Goal: Transaction & Acquisition: Purchase product/service

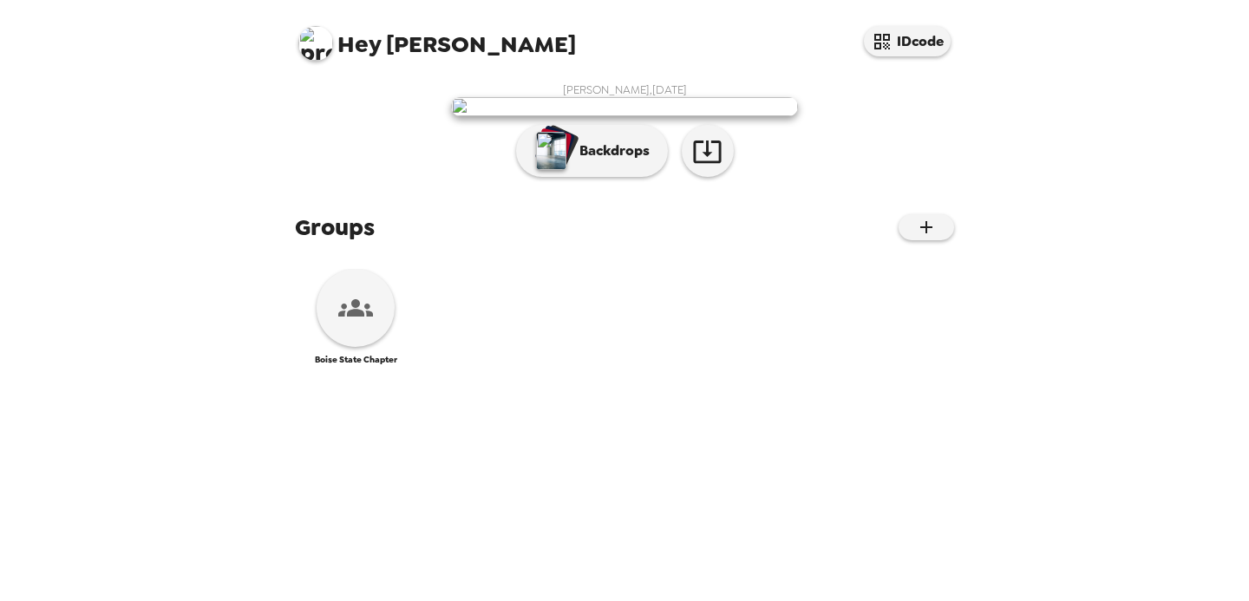
scroll to position [235, 0]
click at [369, 347] on div at bounding box center [355, 308] width 78 height 78
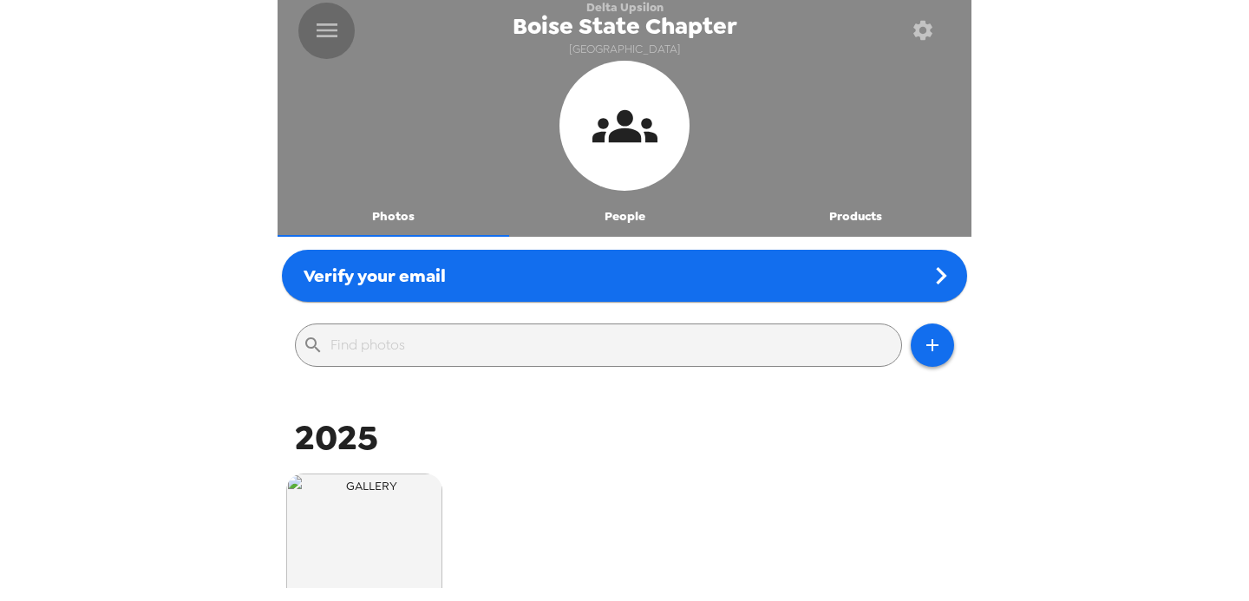
click at [327, 20] on icon "menu" at bounding box center [327, 30] width 28 height 28
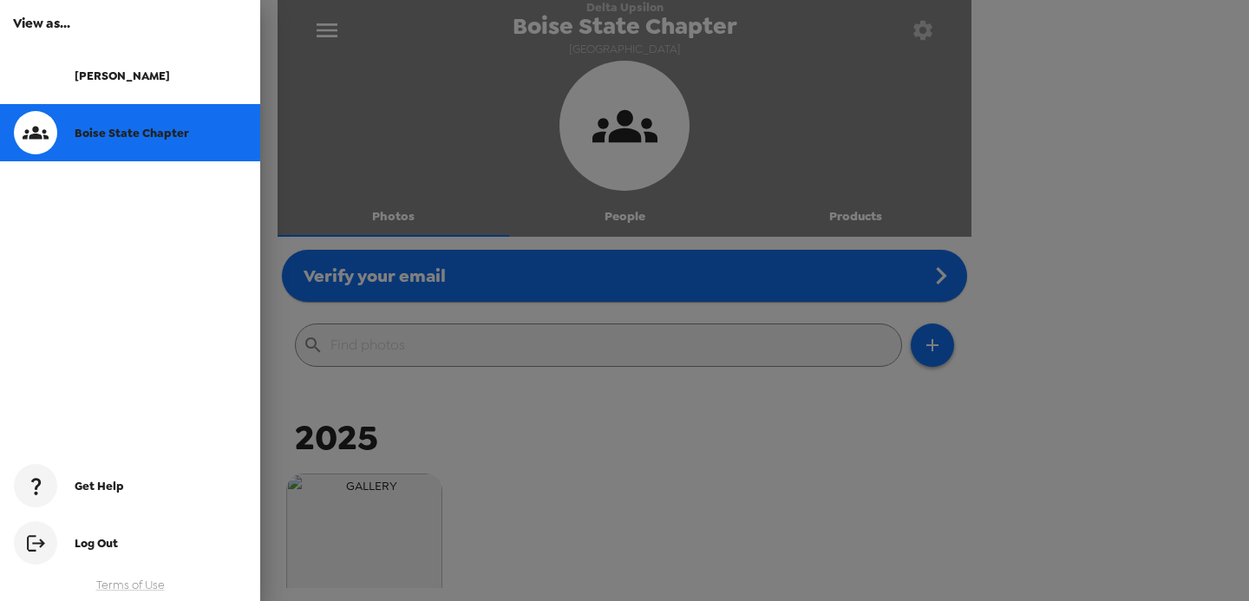
click at [327, 32] on div at bounding box center [624, 300] width 1249 height 601
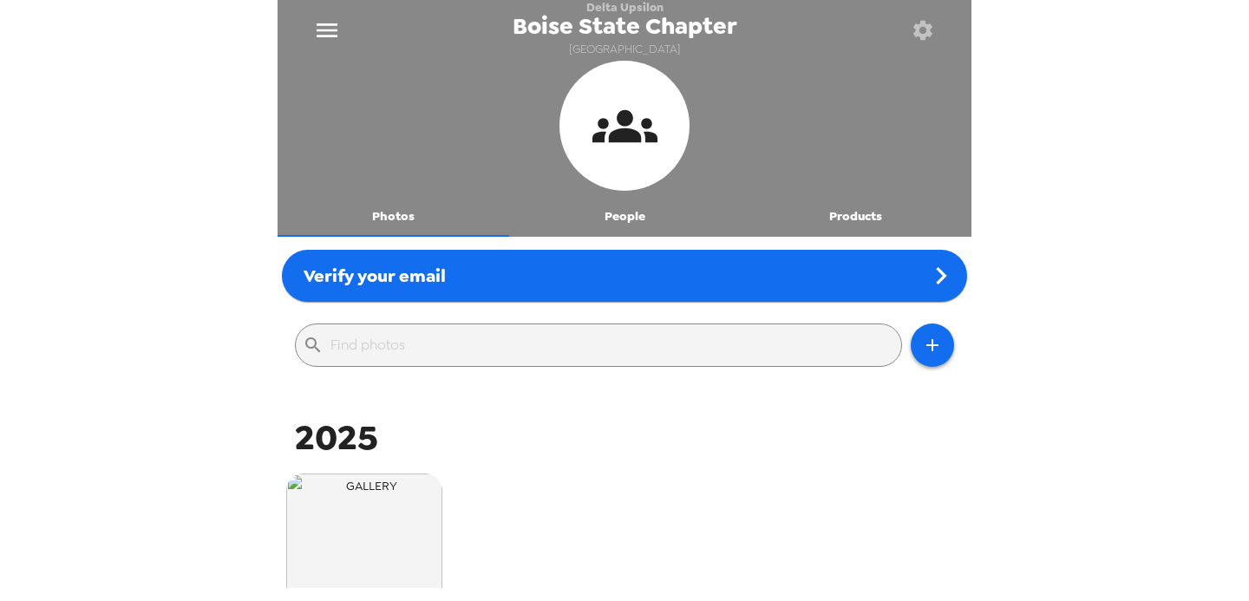
click at [826, 216] on button "Products" at bounding box center [856, 216] width 232 height 42
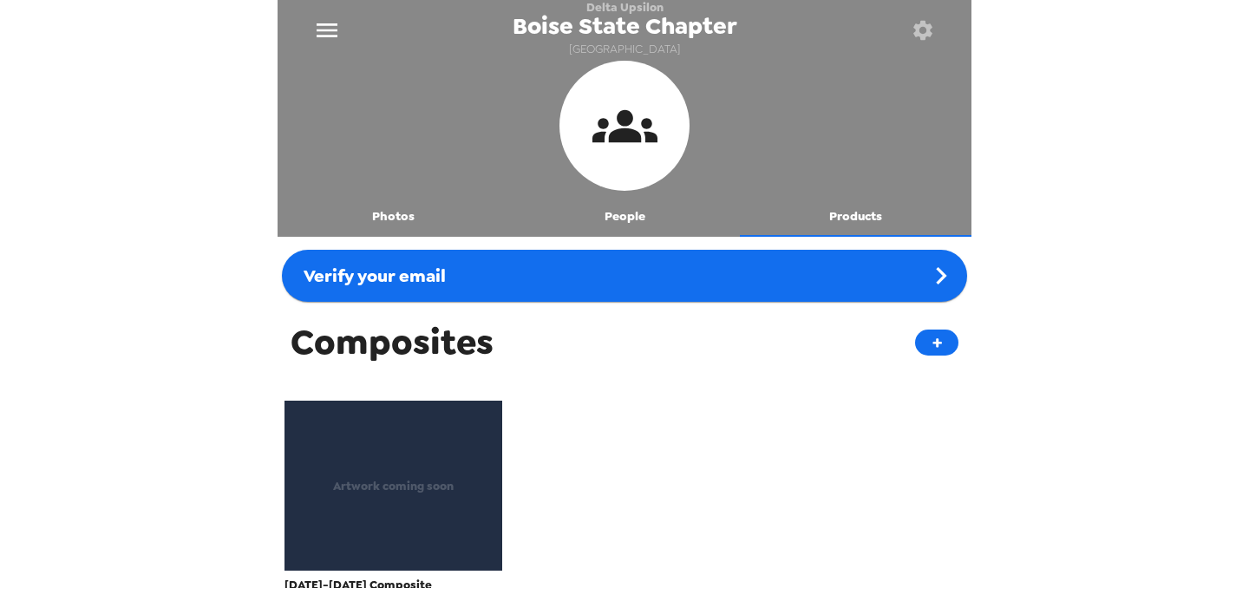
scroll to position [42, 0]
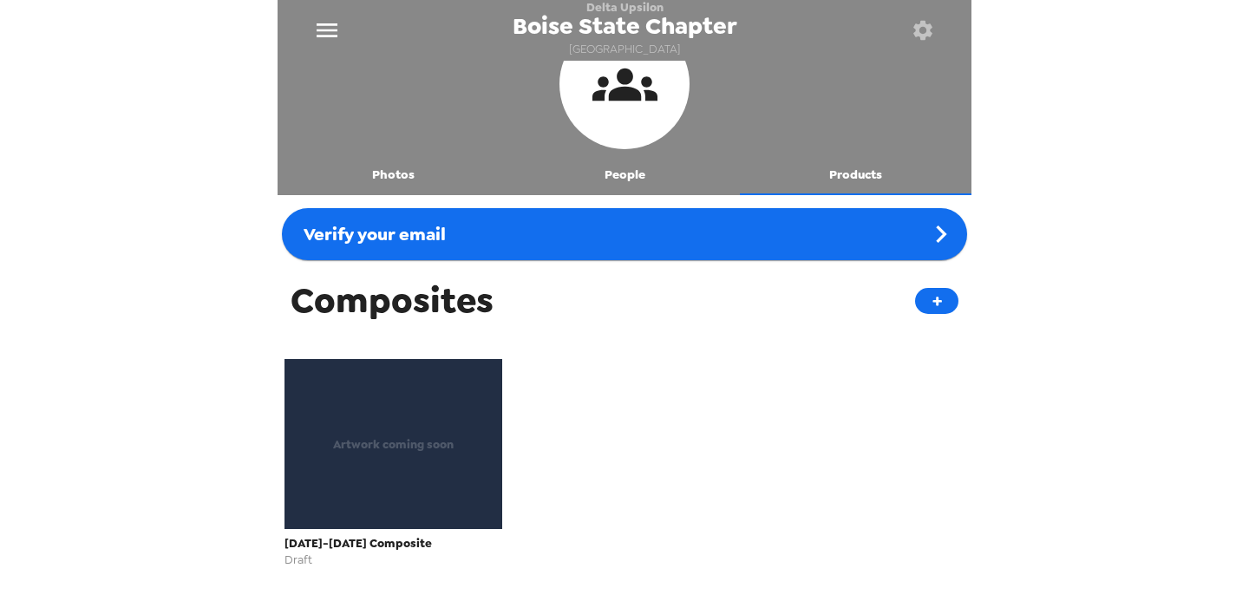
click at [450, 458] on div "Artwork coming soon" at bounding box center [393, 444] width 218 height 170
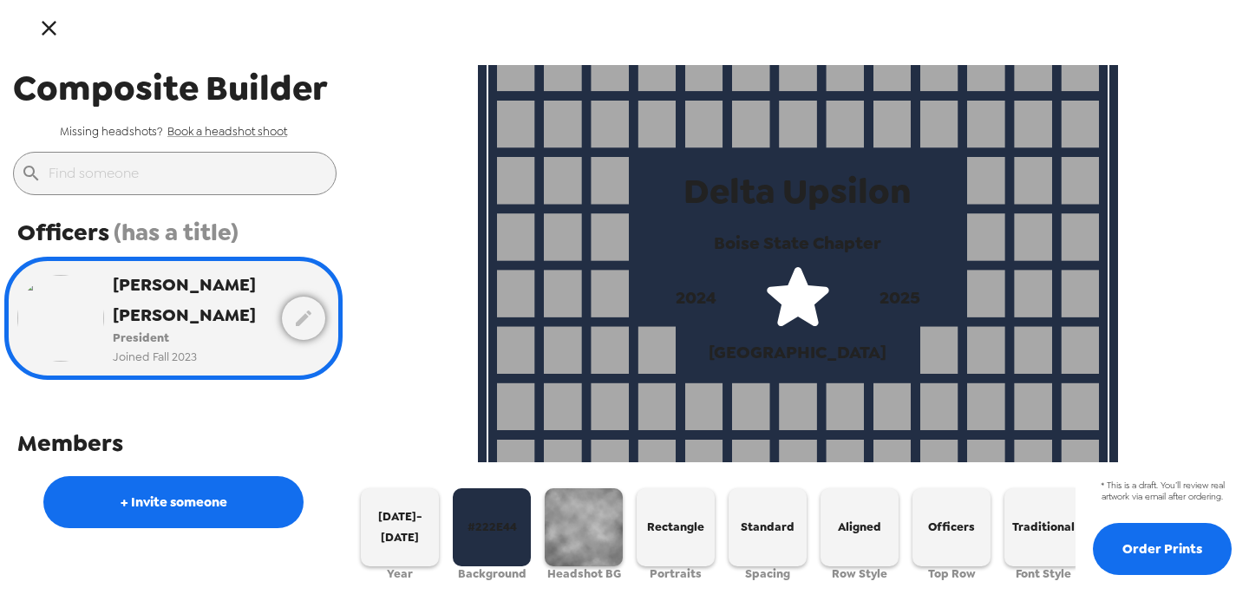
click at [56, 27] on icon "button" at bounding box center [48, 28] width 25 height 25
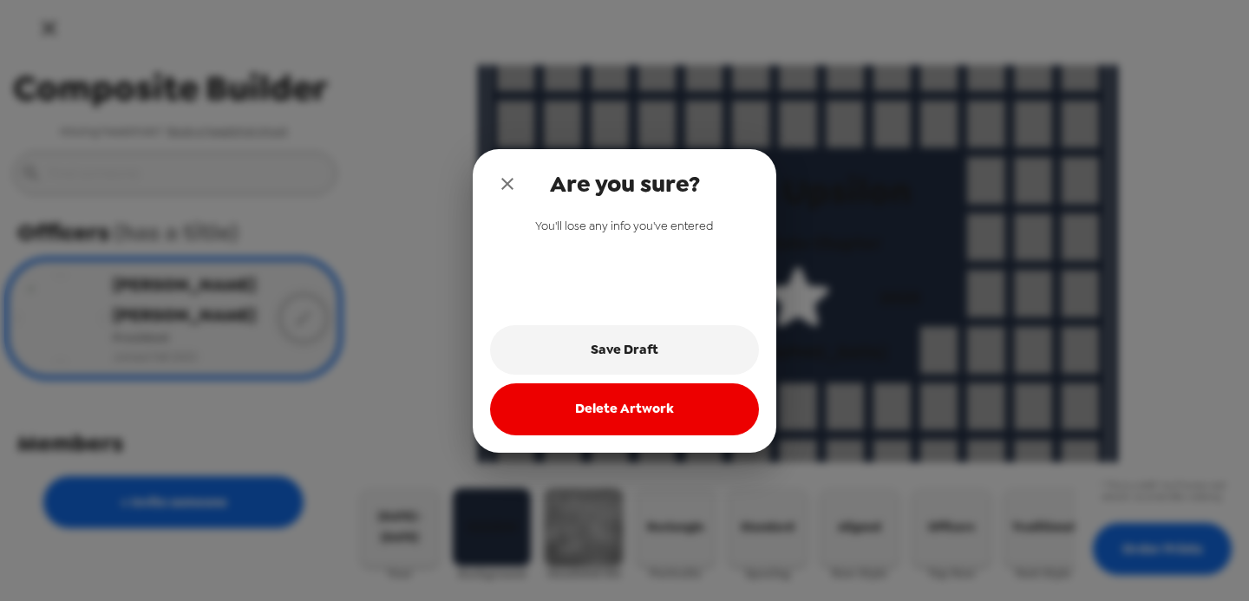
click at [585, 397] on button "Delete Artwork" at bounding box center [624, 409] width 269 height 52
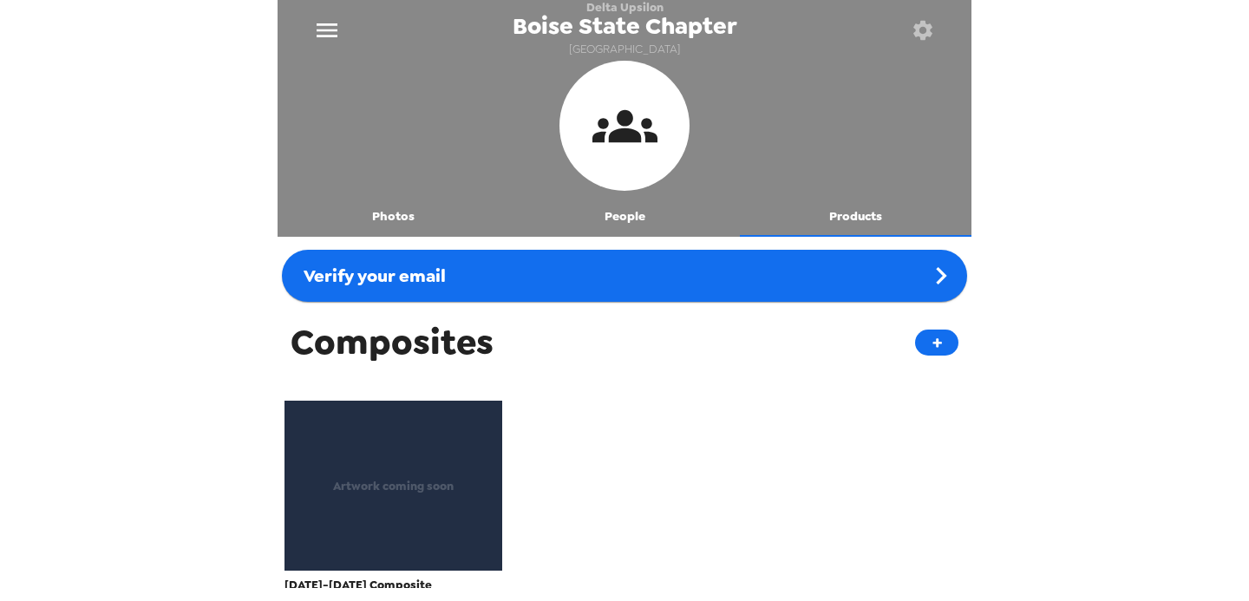
click at [939, 5] on div at bounding box center [922, 31] width 56 height 56
click at [925, 40] on icon "button" at bounding box center [922, 30] width 24 height 24
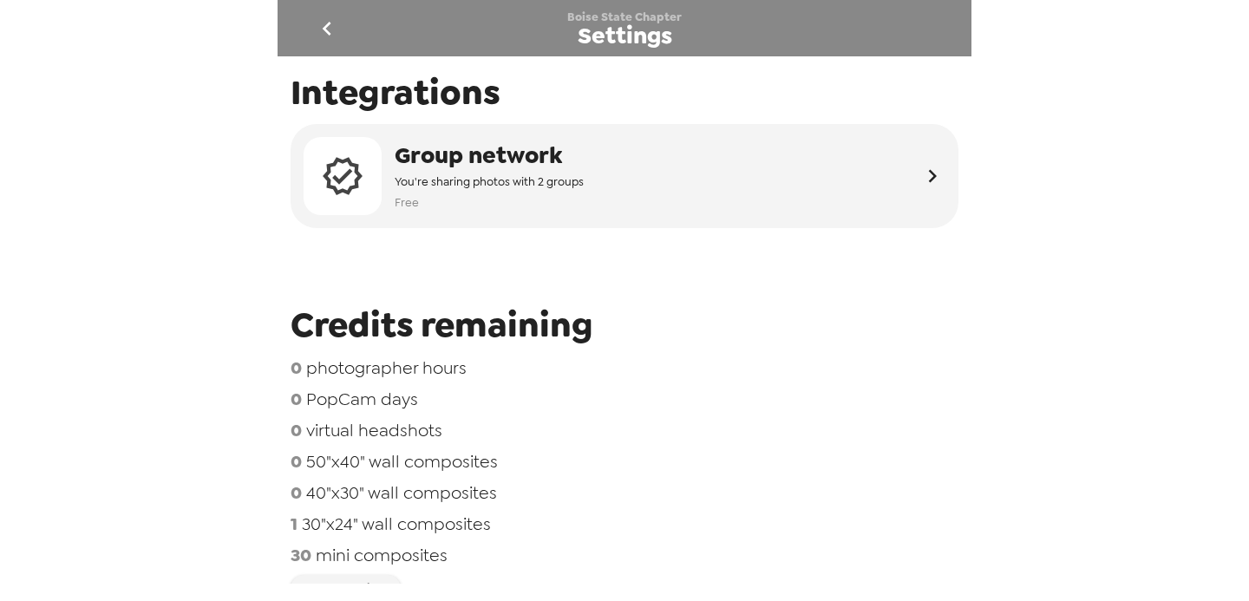
scroll to position [750, 0]
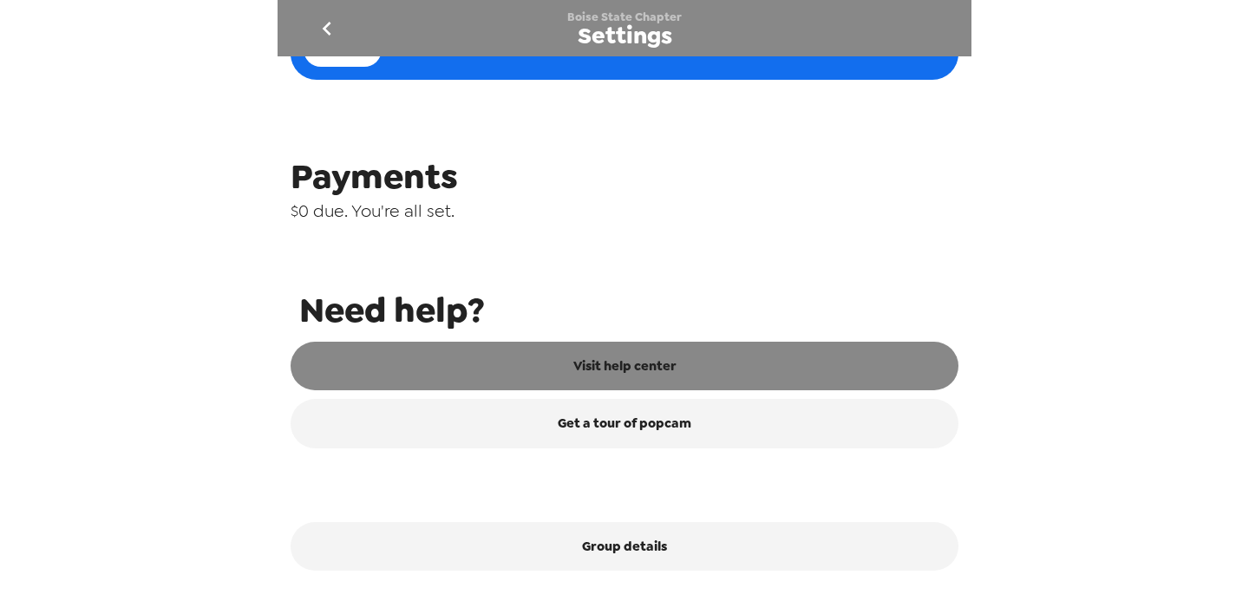
click at [645, 352] on link "Visit help center" at bounding box center [624, 366] width 668 height 49
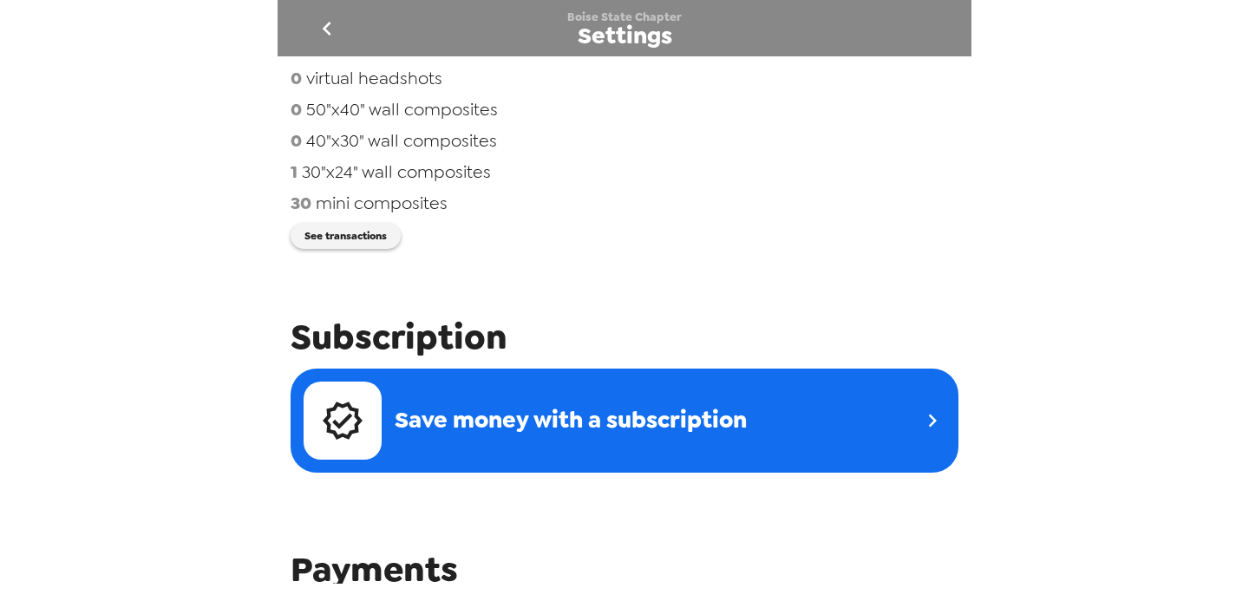
scroll to position [0, 0]
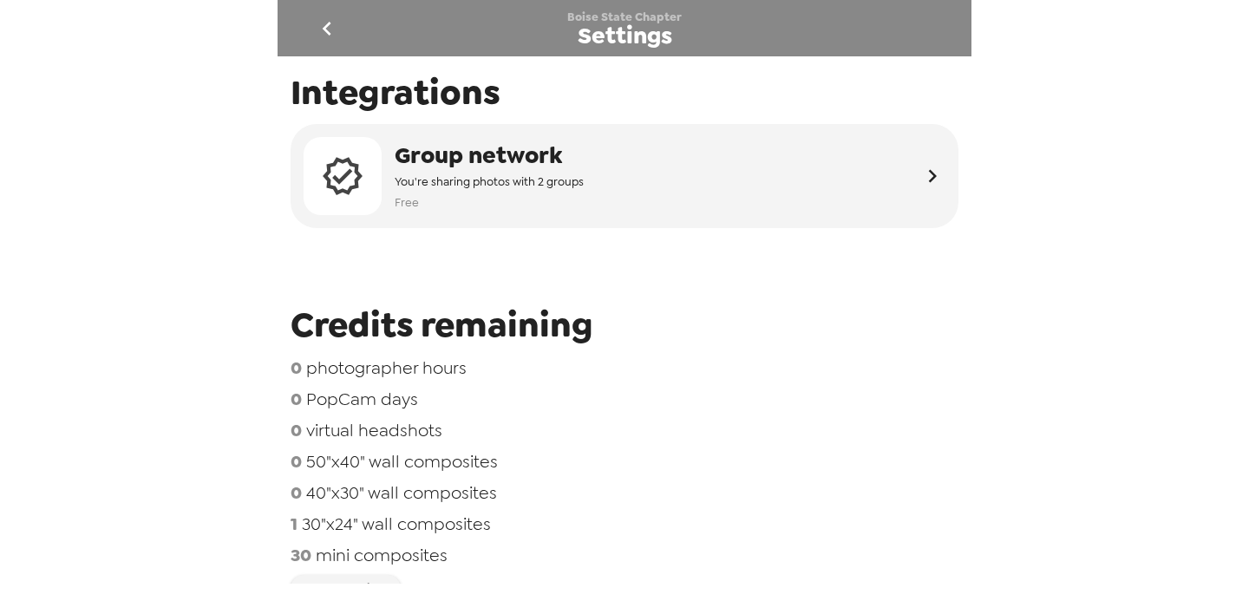
click at [320, 25] on icon "go back" at bounding box center [327, 29] width 28 height 28
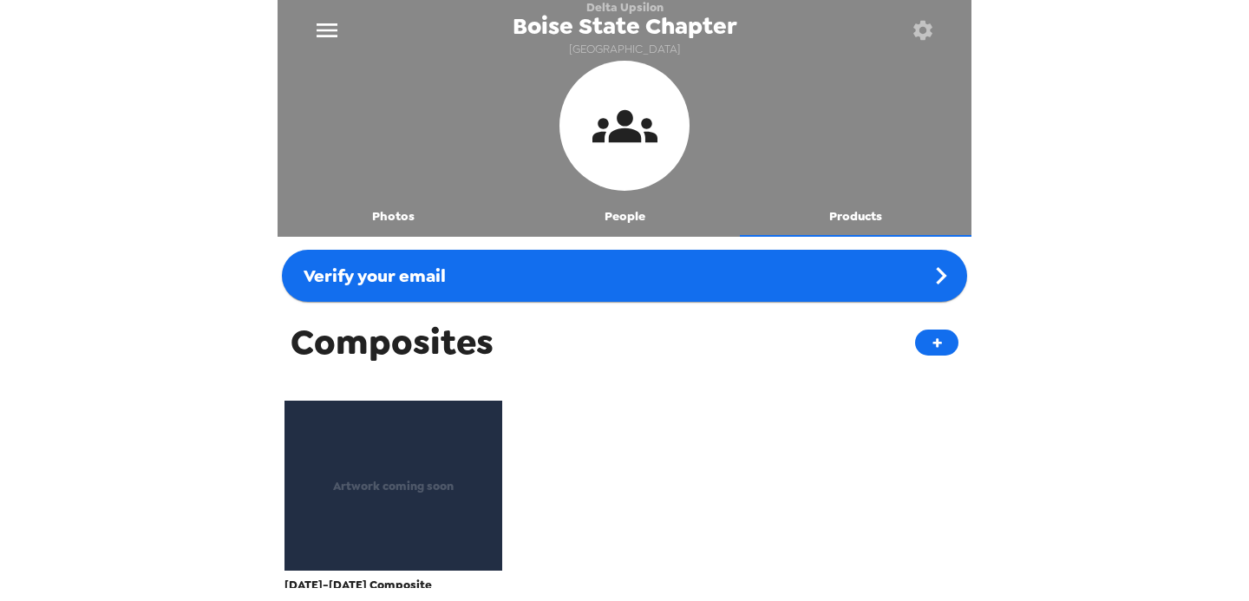
scroll to position [42, 0]
click at [404, 493] on span "Artwork coming soon" at bounding box center [393, 486] width 121 height 20
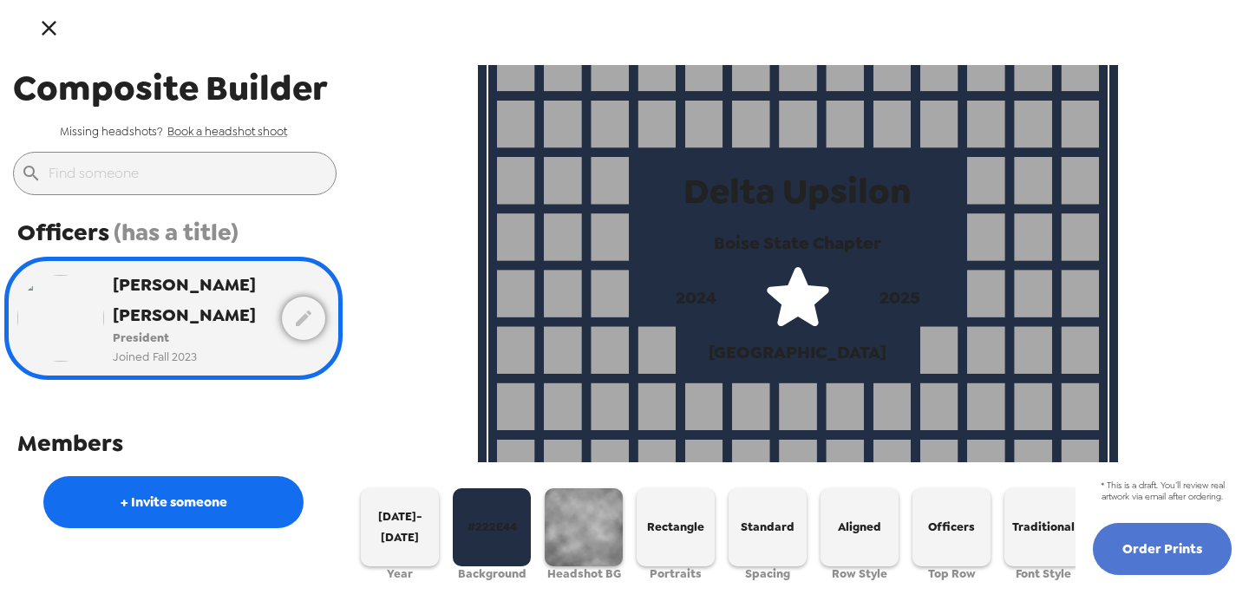
click at [1187, 554] on button "Order Prints" at bounding box center [1162, 549] width 139 height 52
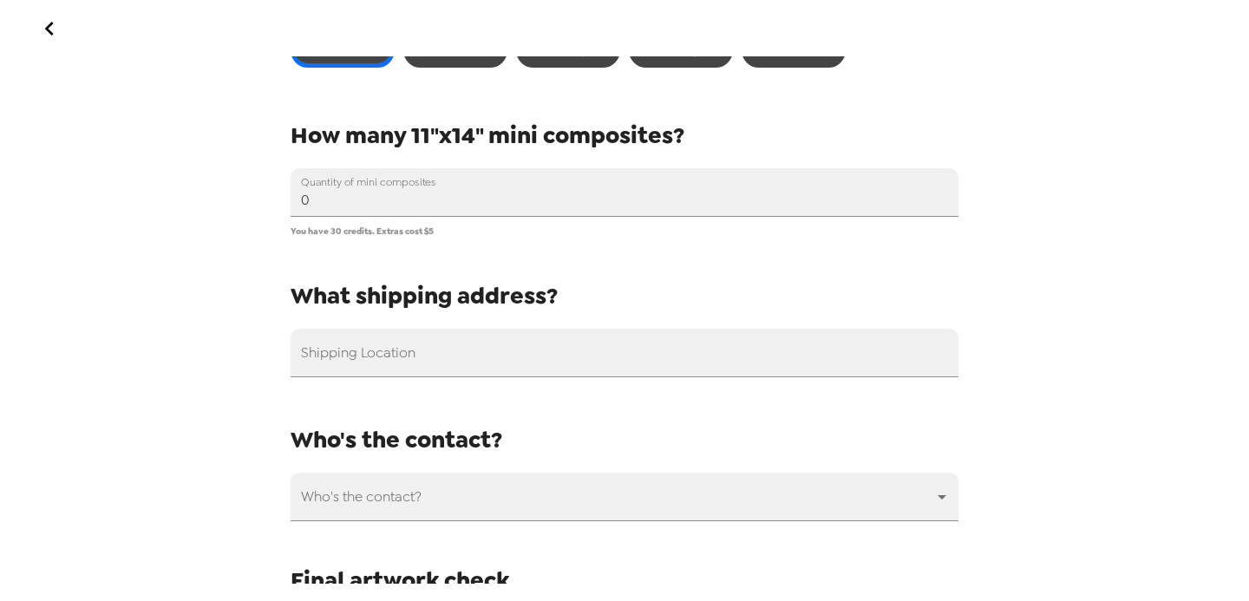
scroll to position [1206, 0]
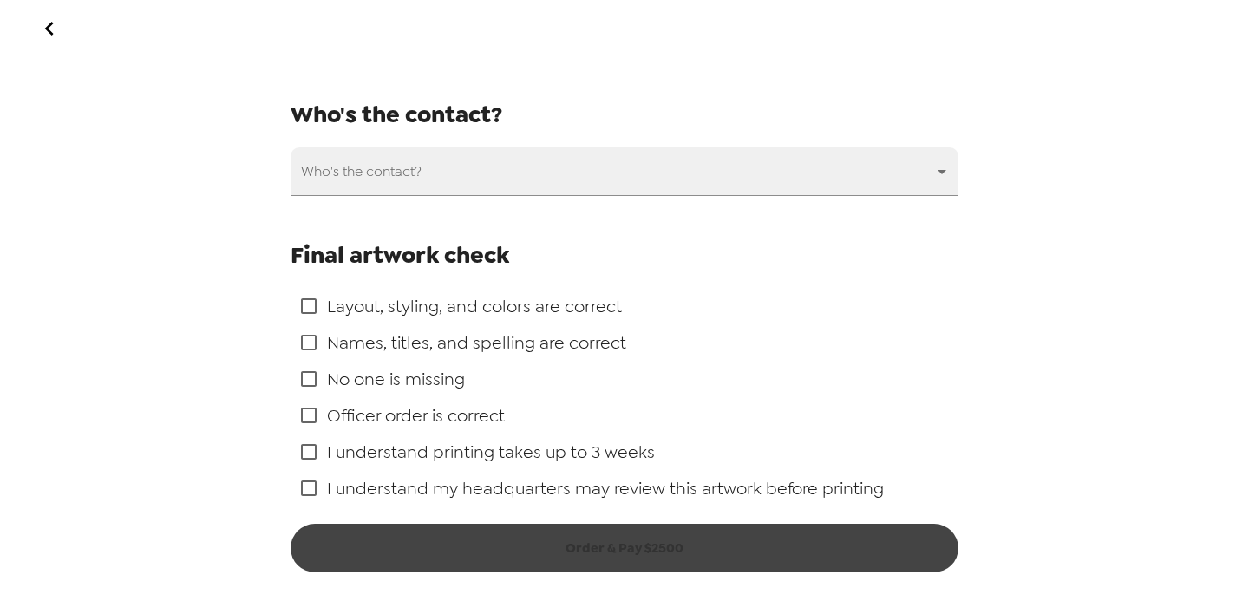
click at [79, 42] on div at bounding box center [624, 28] width 1249 height 56
click at [58, 32] on icon "go back" at bounding box center [50, 29] width 28 height 28
